Goal: Information Seeking & Learning: Find specific fact

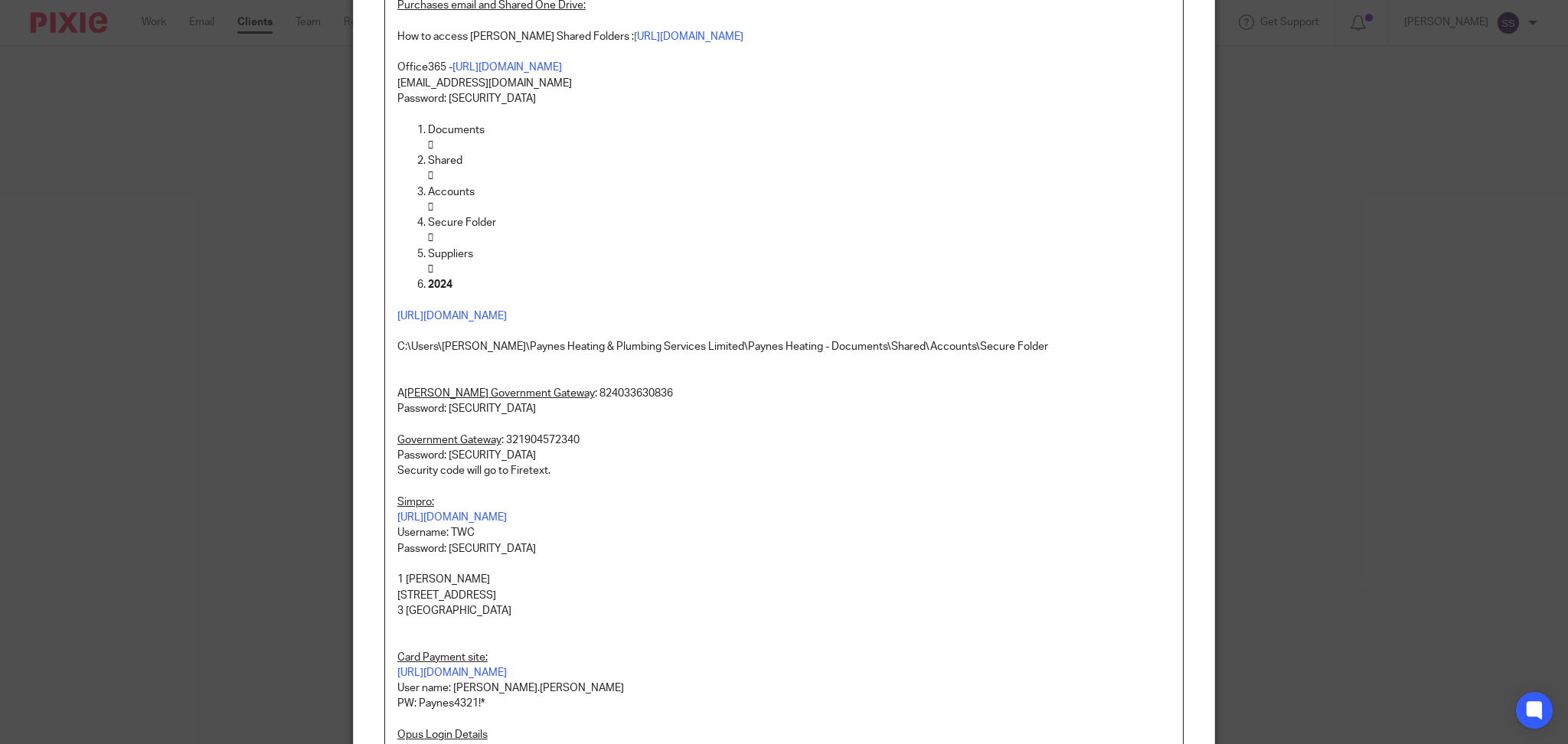
scroll to position [178, 0]
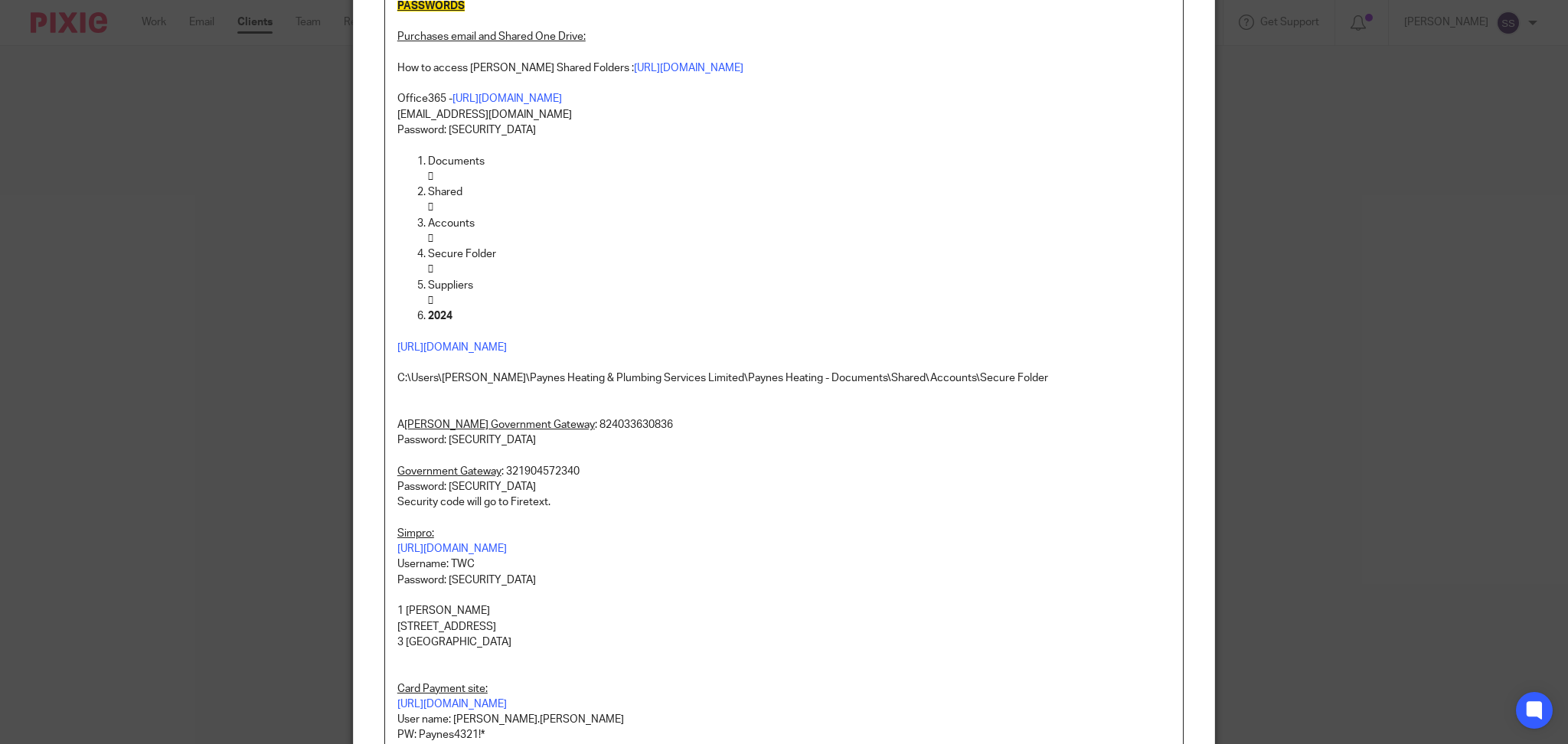
click at [688, 144] on p at bounding box center [784, 145] width 774 height 15
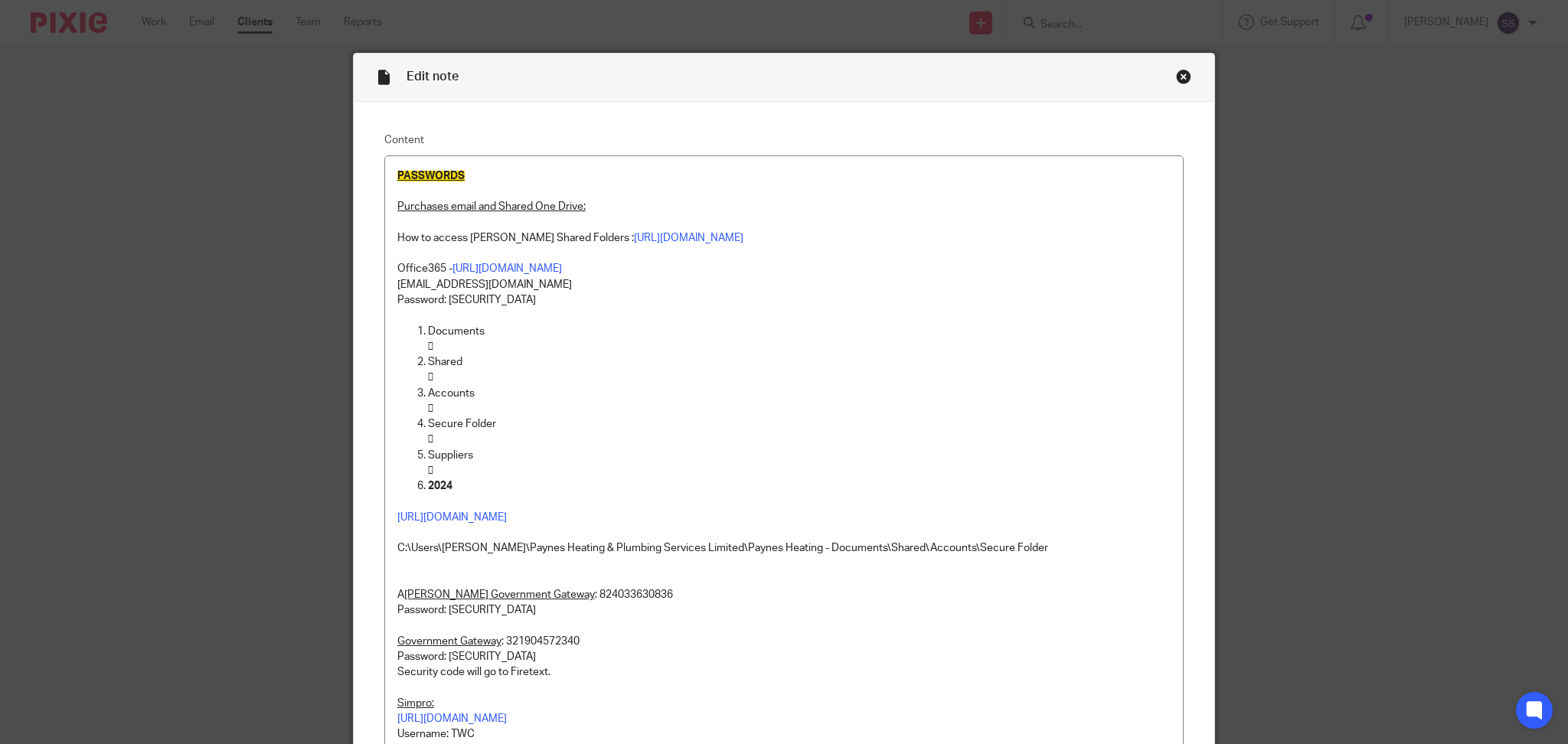
scroll to position [6, 0]
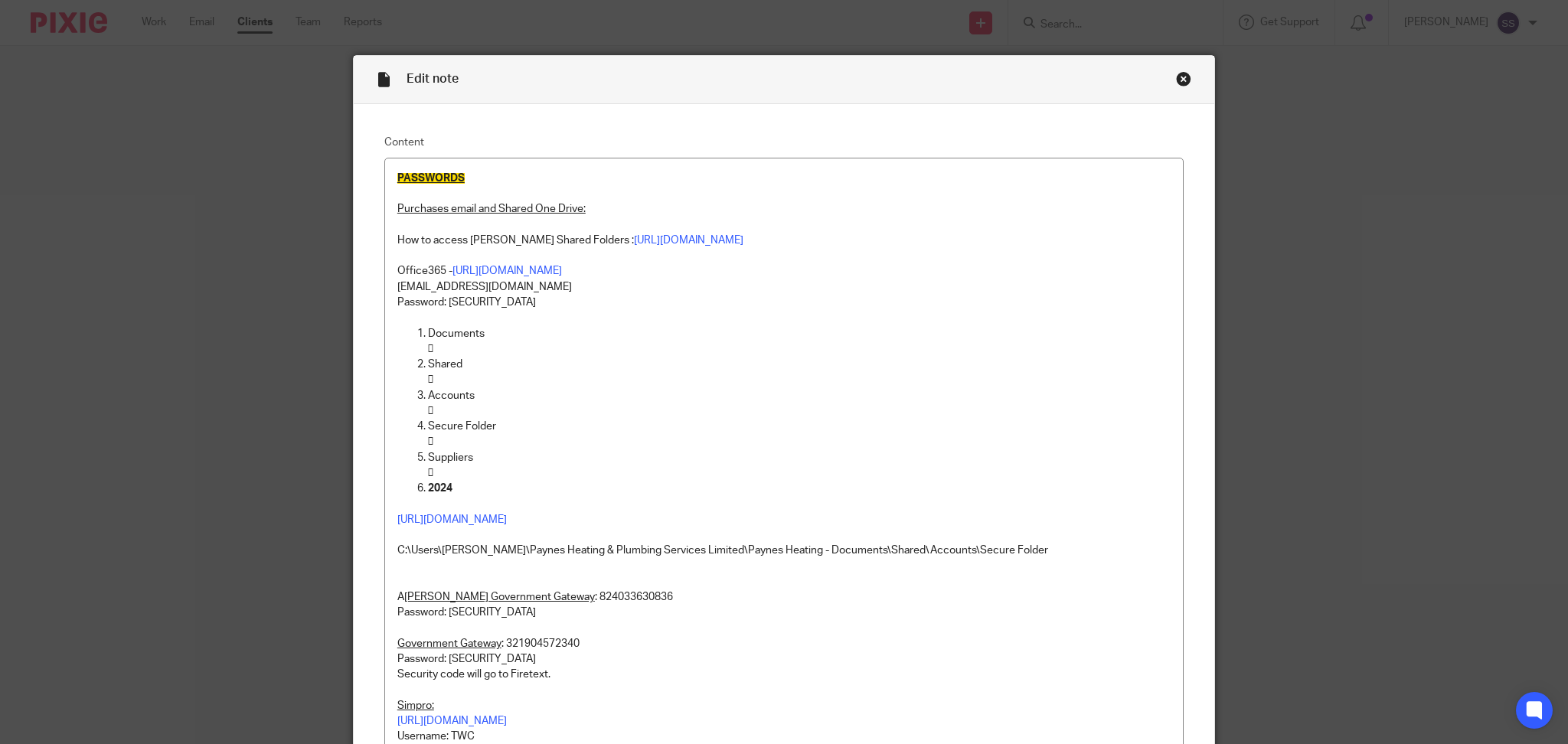
click at [1175, 67] on div "Edit note" at bounding box center [784, 79] width 861 height 48
click at [1176, 76] on div "Close this dialog window" at bounding box center [1184, 78] width 15 height 15
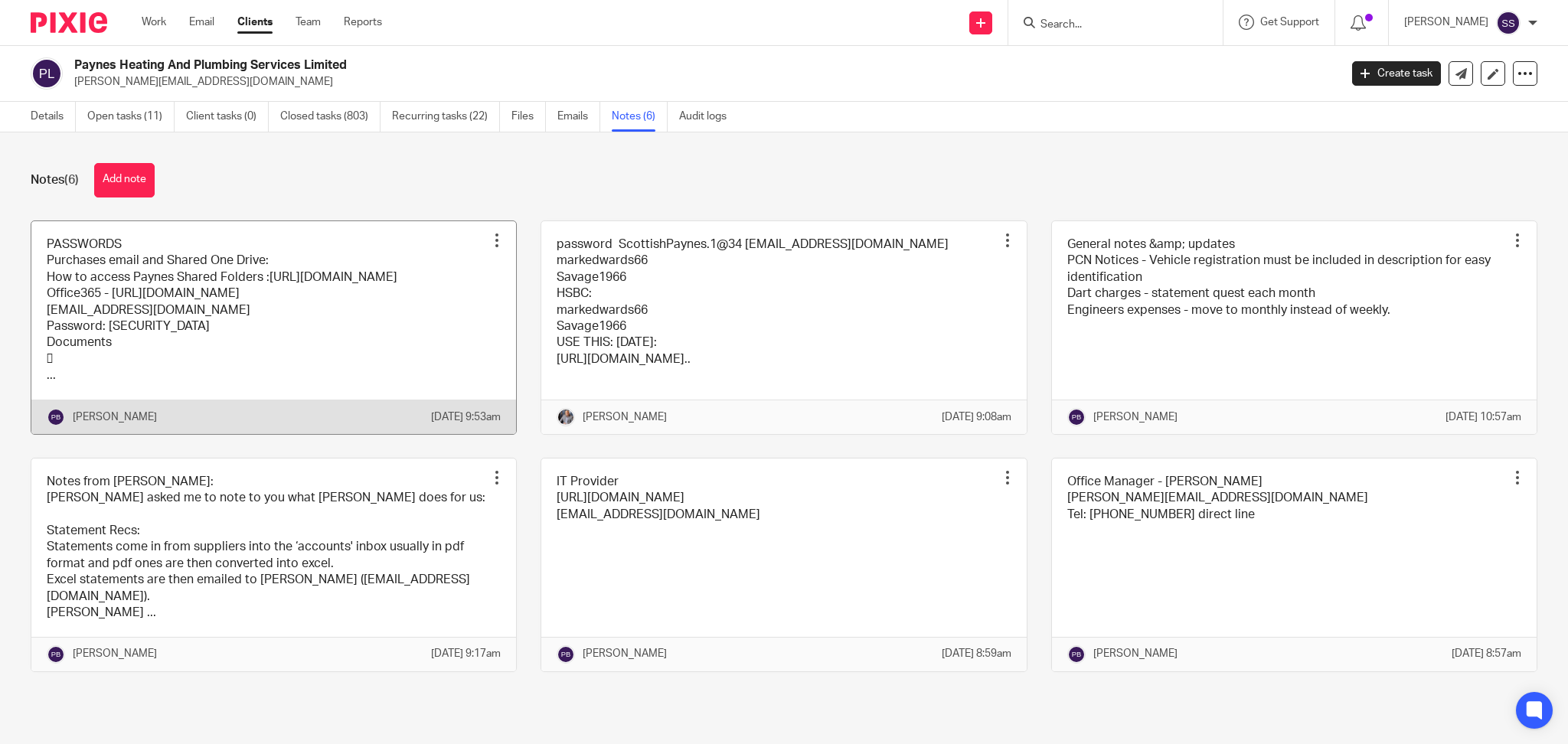
click at [194, 301] on link at bounding box center [273, 327] width 485 height 212
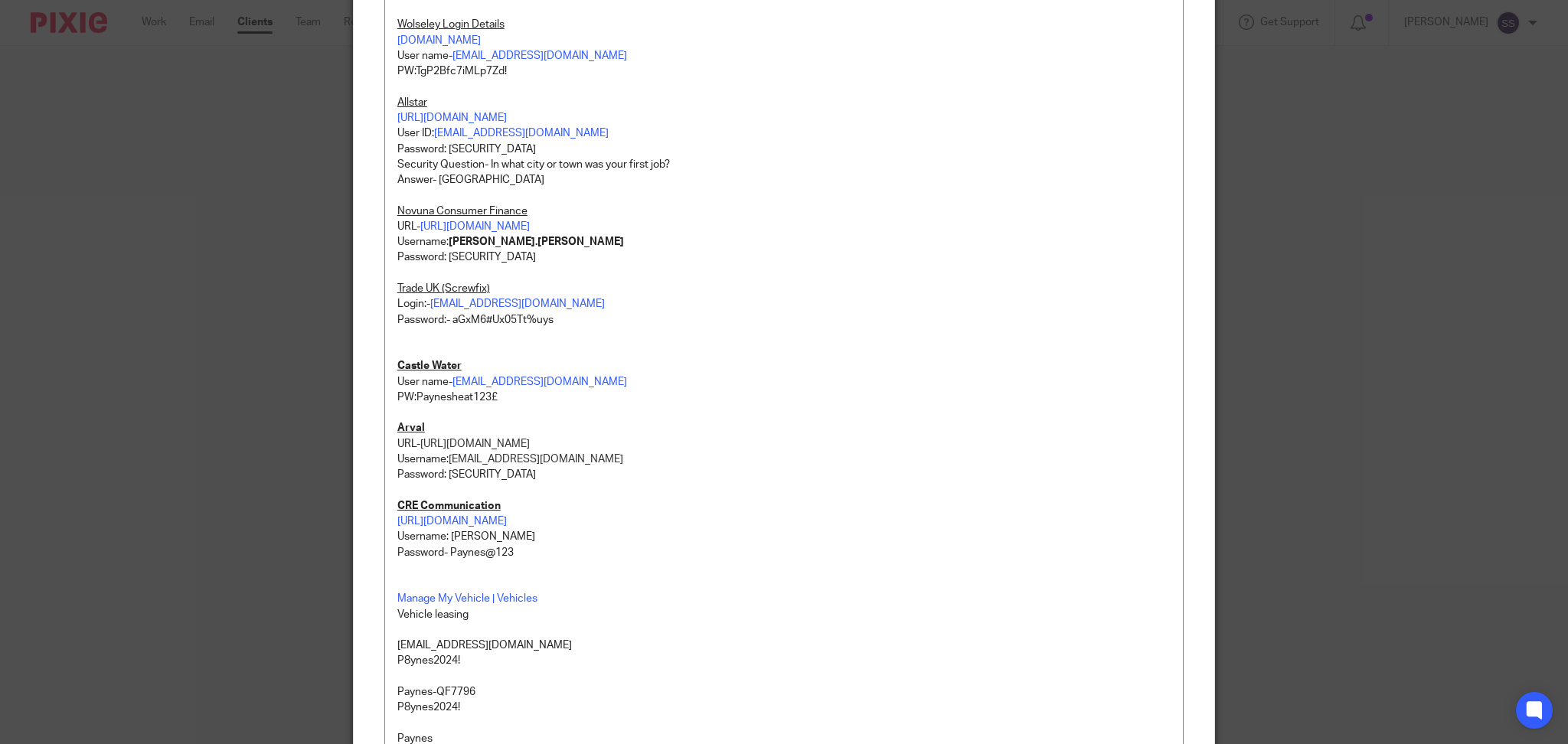
scroll to position [1010, 0]
click at [547, 321] on p "Password:- aGxM6#Ux05Tt%uys" at bounding box center [784, 322] width 774 height 15
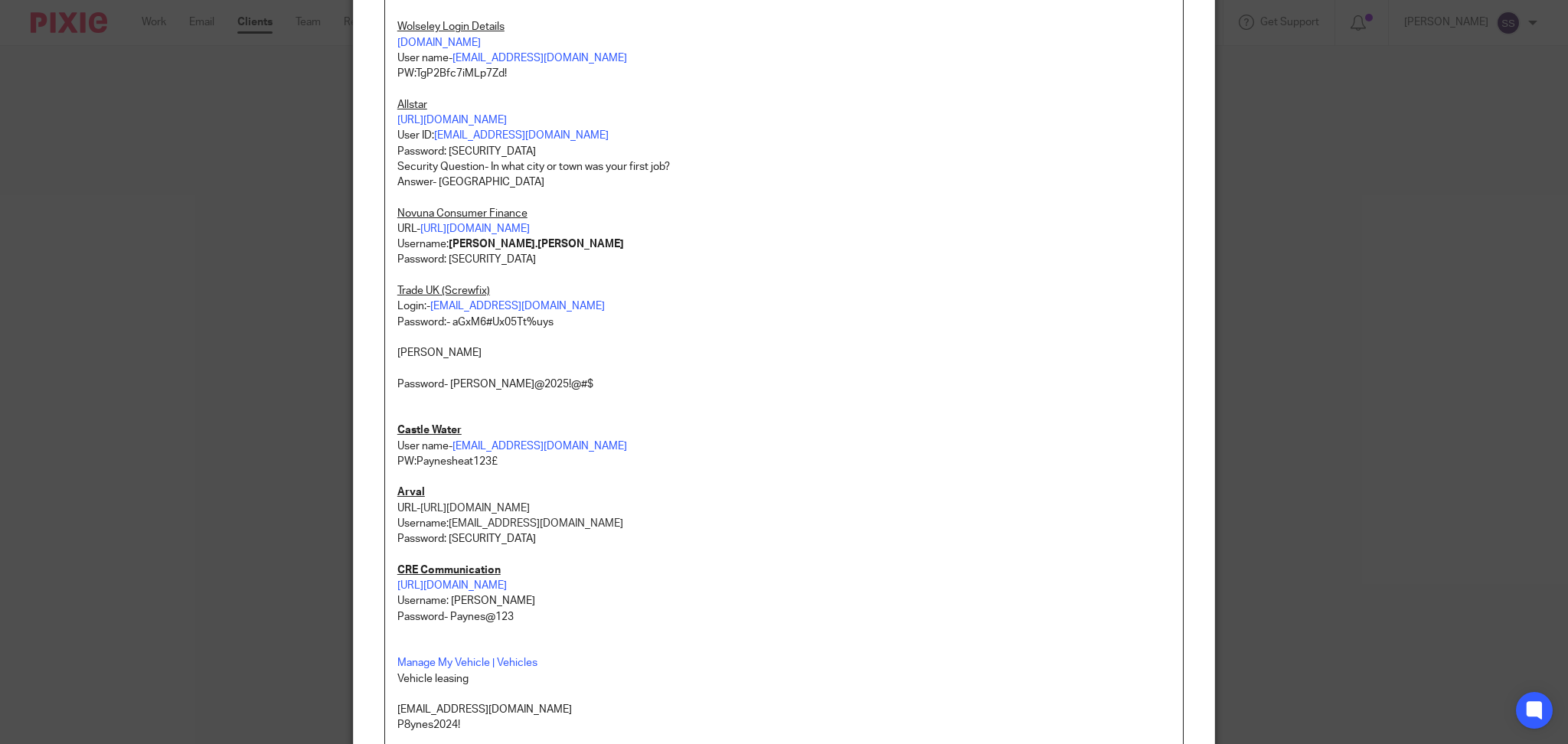
click at [415, 373] on p at bounding box center [784, 368] width 774 height 15
click at [620, 446] on p "User name- [EMAIL_ADDRESS][DOMAIN_NAME] PW:[SECURITY_DATA]£" at bounding box center [784, 454] width 774 height 31
drag, startPoint x: 620, startPoint y: 446, endPoint x: 393, endPoint y: 450, distance: 227.0
click at [398, 450] on p "User name- [EMAIL_ADDRESS][DOMAIN_NAME] PW:[SECURITY_DATA]£" at bounding box center [784, 454] width 774 height 31
click at [670, 445] on p "User name- [EMAIL_ADDRESS][DOMAIN_NAME] PW:[SECURITY_DATA]£" at bounding box center [784, 454] width 774 height 31
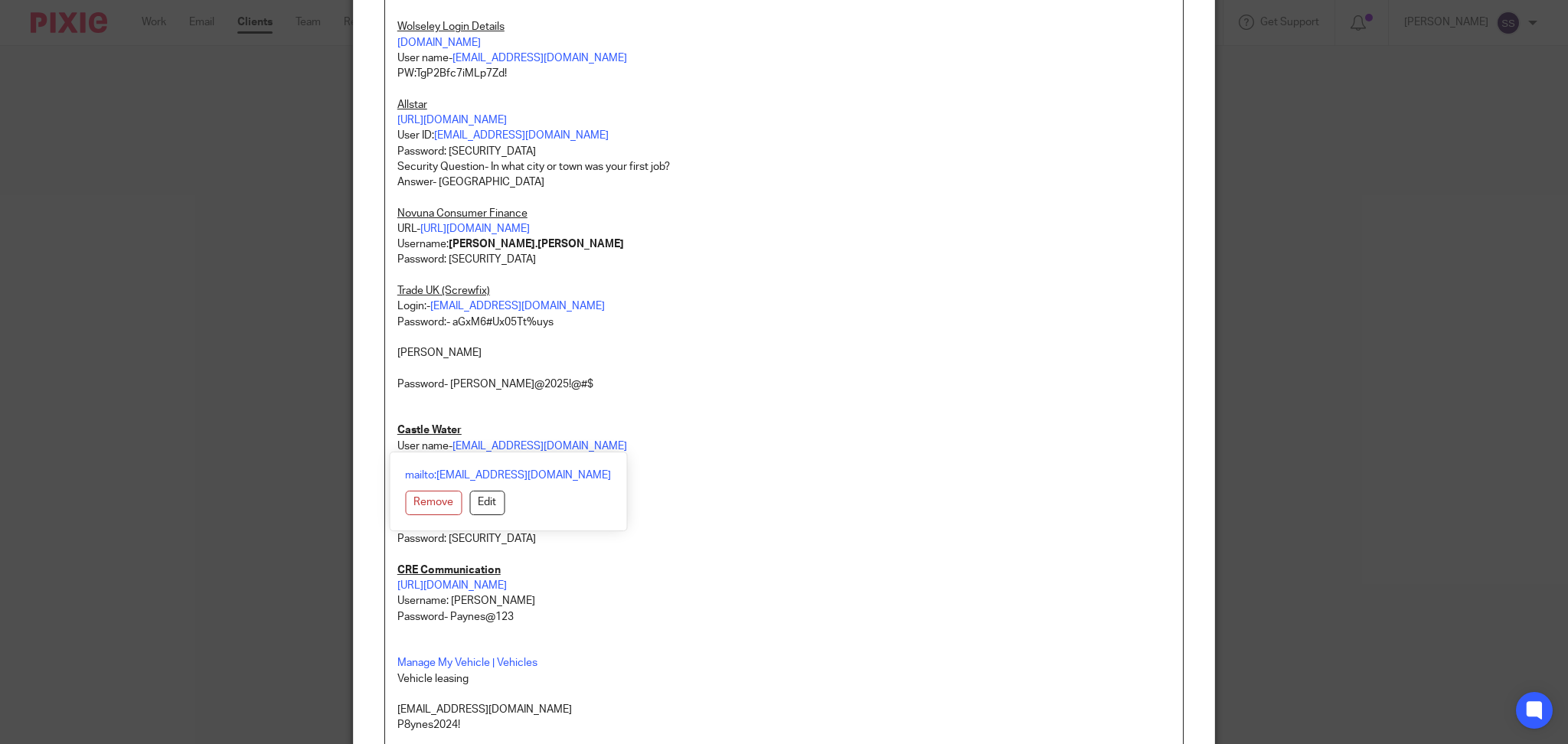
drag, startPoint x: 619, startPoint y: 447, endPoint x: 393, endPoint y: 444, distance: 226.0
click at [398, 444] on p "User name- [EMAIL_ADDRESS][DOMAIN_NAME] PW:[SECURITY_DATA]£" at bounding box center [784, 454] width 774 height 31
copy p "User name- [EMAIL_ADDRESS][DOMAIN_NAME]"
click at [388, 370] on div "PASSWORDS Purchases email and Shared One Drive: How to access Paynes Shared Fol…" at bounding box center [784, 22] width 798 height 1736
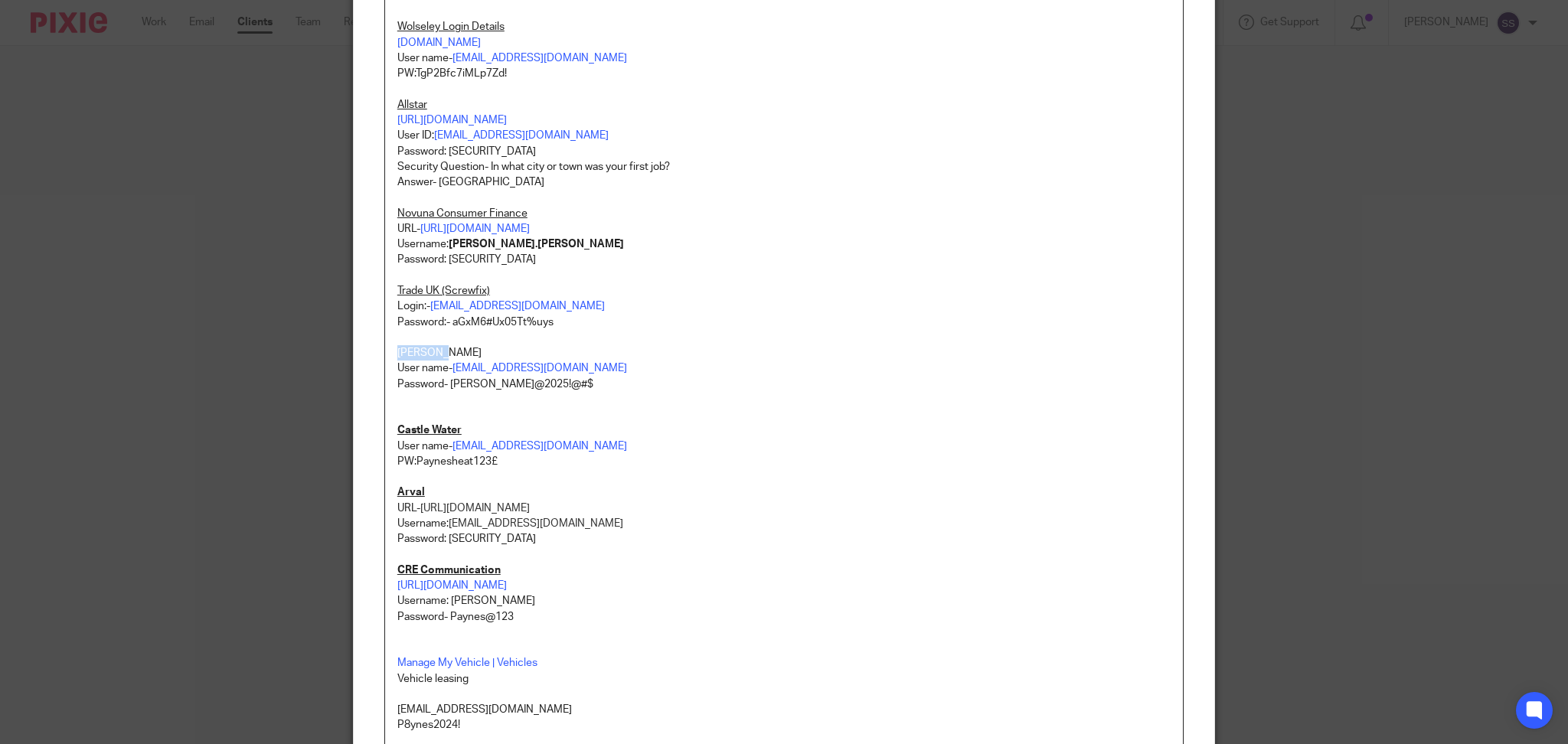
drag, startPoint x: 458, startPoint y: 353, endPoint x: 344, endPoint y: 346, distance: 114.2
click at [344, 346] on div "Edit note Content PASSWORDS Purchases email and Shared One Drive: How to access…" at bounding box center [784, 372] width 1568 height 744
click at [822, 363] on p "User name- [EMAIL_ADDRESS][DOMAIN_NAME]" at bounding box center [784, 368] width 774 height 15
click at [728, 402] on p "Castle Water" at bounding box center [784, 414] width 774 height 46
